Goal: Task Accomplishment & Management: Use online tool/utility

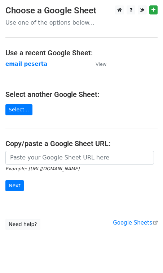
click at [47, 62] on td "email peserta" at bounding box center [46, 64] width 83 height 8
click at [34, 66] on strong "email peserta" at bounding box center [26, 64] width 42 height 7
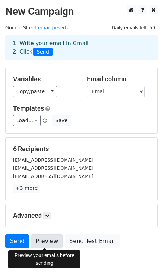
click at [50, 239] on link "Preview" at bounding box center [47, 241] width 32 height 14
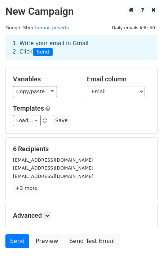
scroll to position [36, 0]
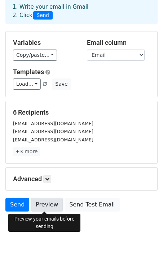
click at [45, 207] on link "Preview" at bounding box center [47, 205] width 32 height 14
click at [41, 204] on link "Preview" at bounding box center [47, 205] width 32 height 14
click at [41, 209] on link "Preview" at bounding box center [47, 205] width 32 height 14
click at [42, 207] on link "Preview" at bounding box center [47, 205] width 32 height 14
click at [46, 206] on link "Preview" at bounding box center [47, 205] width 32 height 14
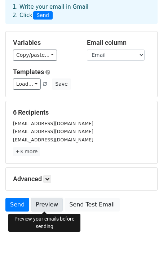
click at [43, 202] on link "Preview" at bounding box center [47, 205] width 32 height 14
click at [47, 207] on link "Preview" at bounding box center [47, 205] width 32 height 14
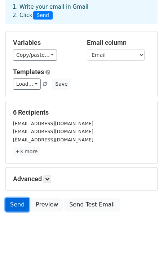
click at [18, 205] on link "Send" at bounding box center [17, 205] width 24 height 14
